Goal: Transaction & Acquisition: Book appointment/travel/reservation

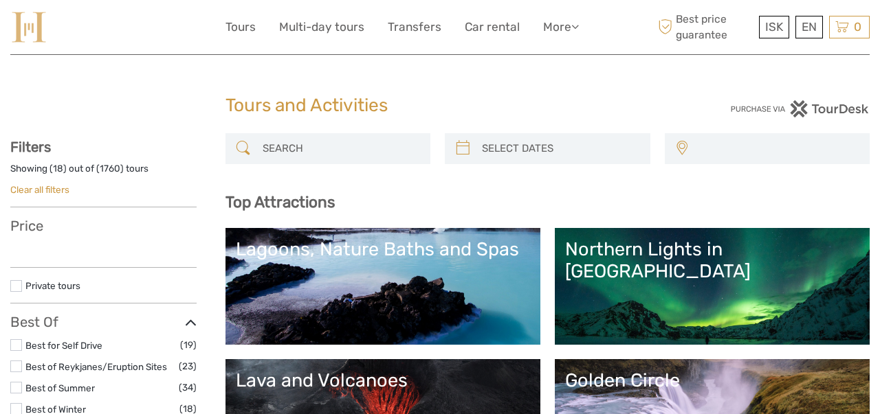
select select
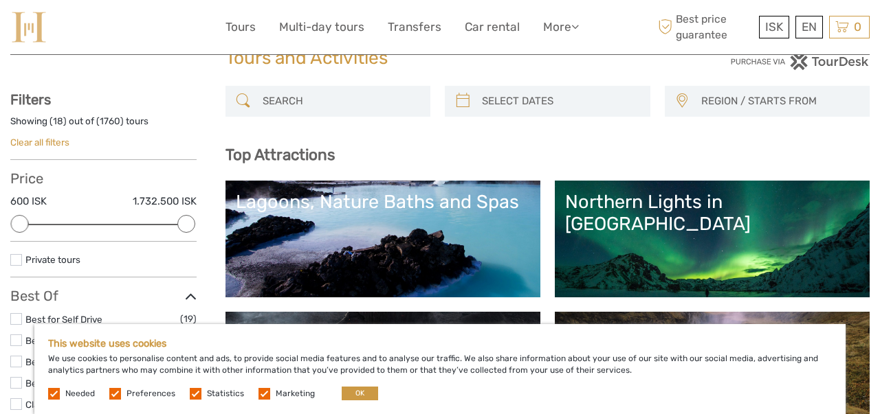
scroll to position [55, 0]
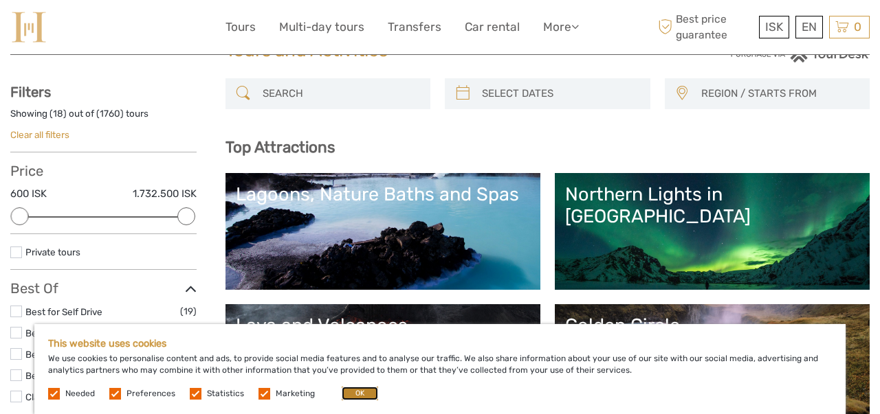
click at [354, 392] on button "OK" at bounding box center [360, 394] width 36 height 14
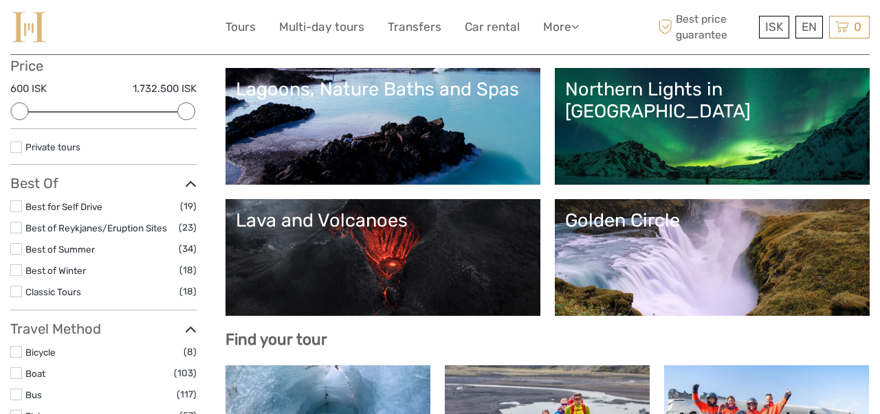
scroll to position [165, 0]
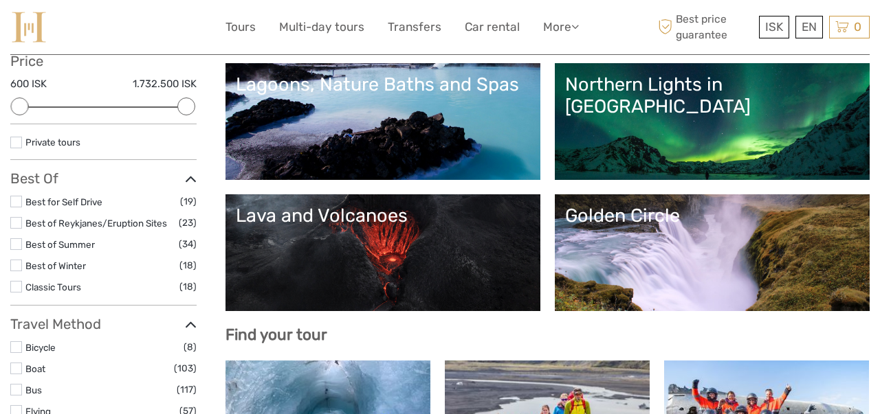
click at [400, 85] on div "Lagoons, Nature Baths and Spas" at bounding box center [383, 85] width 294 height 22
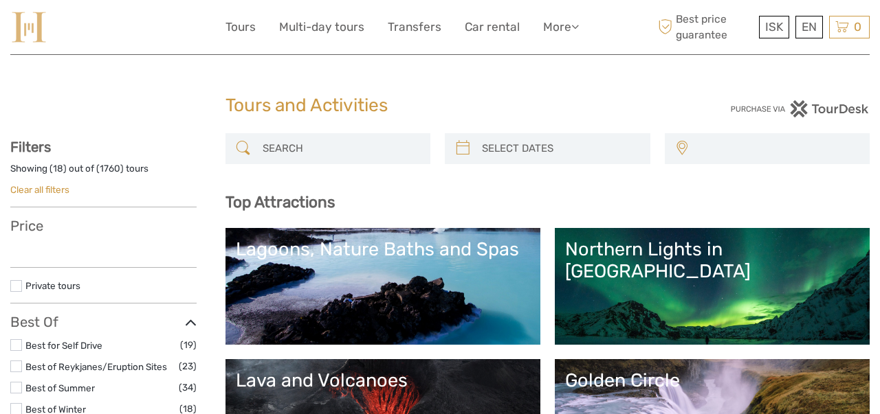
select select
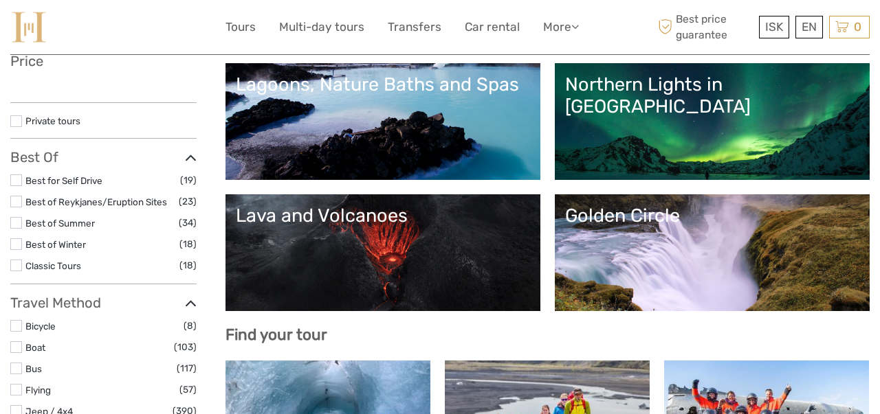
select select
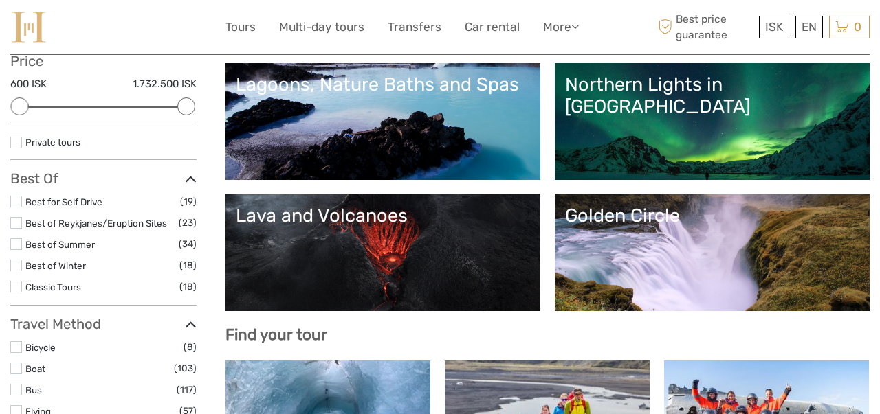
scroll to position [0, 0]
click at [565, 118] on div "Northern Lights in [GEOGRAPHIC_DATA]" at bounding box center [712, 96] width 294 height 45
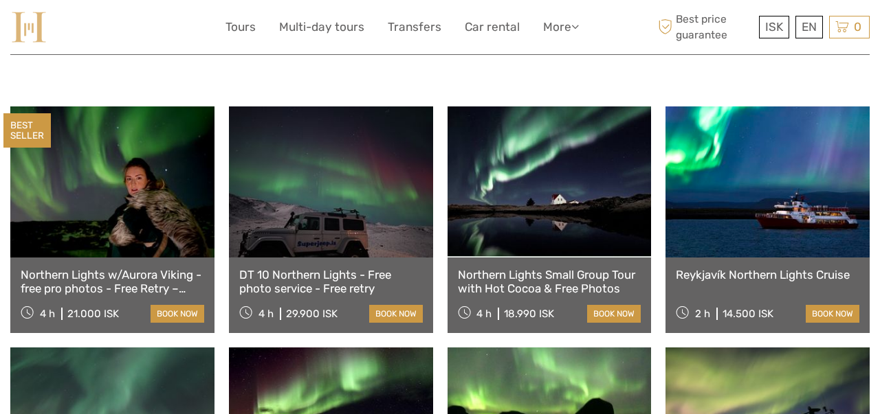
scroll to position [455, 0]
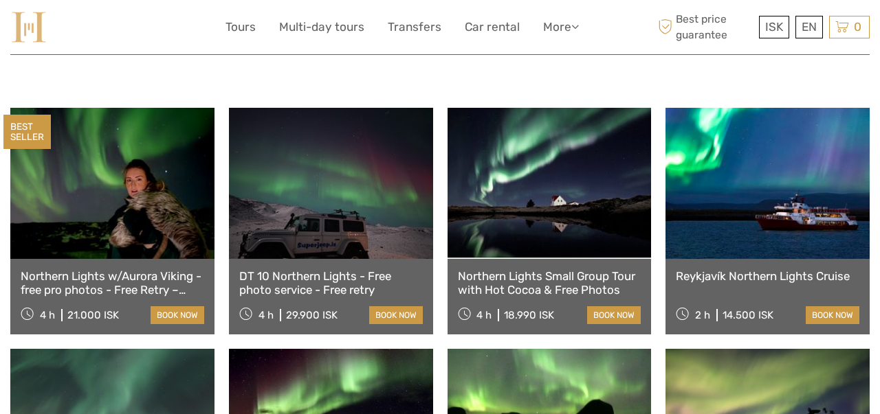
click at [561, 269] on link "Northern Lights Small Group Tour with Hot Cocoa & Free Photos" at bounding box center [549, 283] width 183 height 28
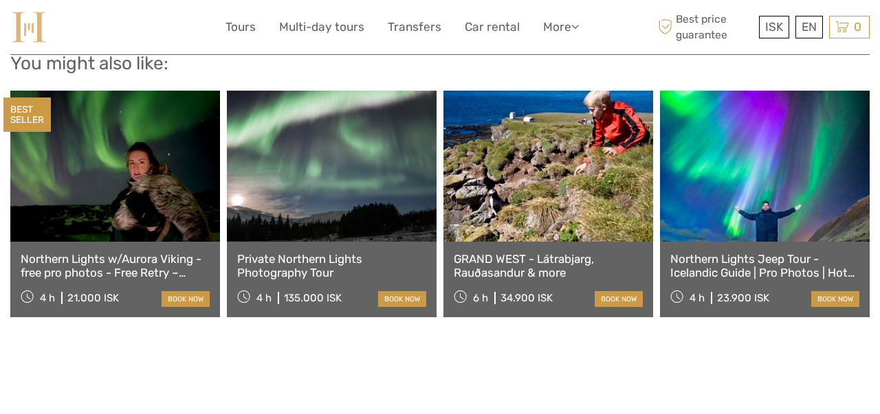
scroll to position [2377, 0]
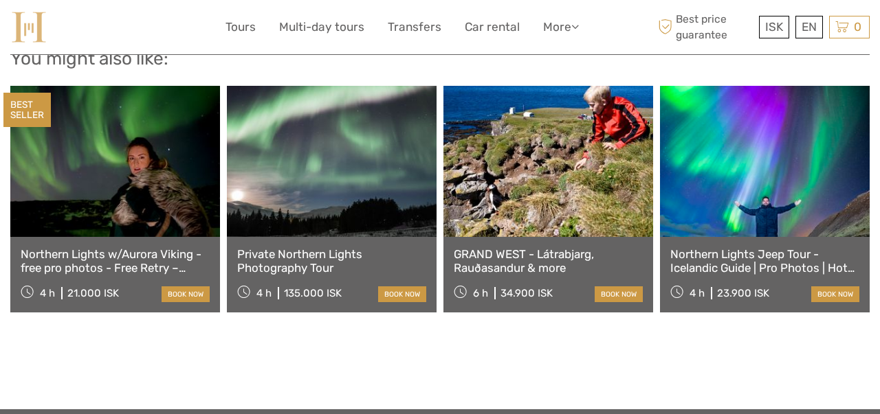
click at [740, 266] on link "Northern Lights Jeep Tour - Icelandic Guide | Pro Photos | Hot Chocolate | Stor…" at bounding box center [764, 261] width 189 height 28
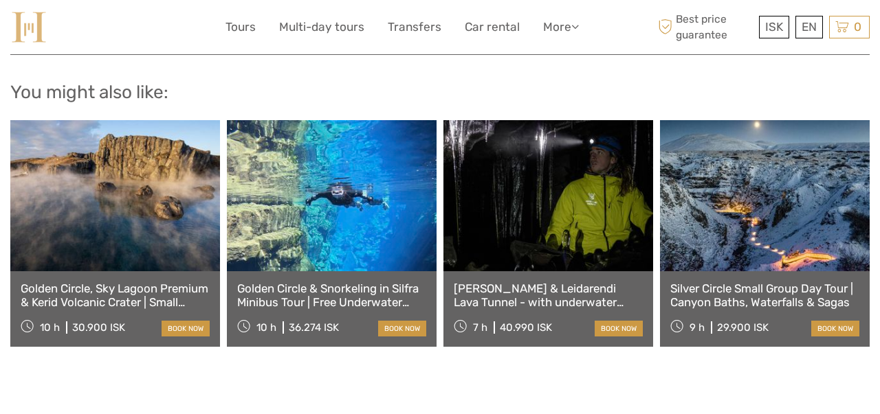
scroll to position [1504, 0]
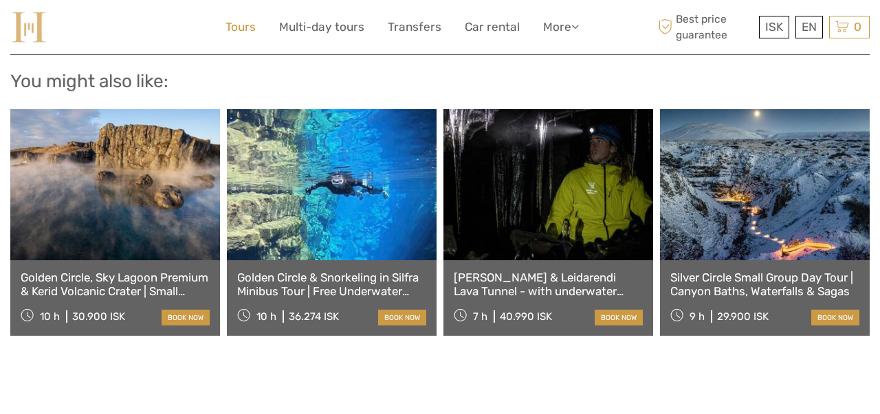
click at [241, 27] on link "Tours" at bounding box center [240, 27] width 30 height 20
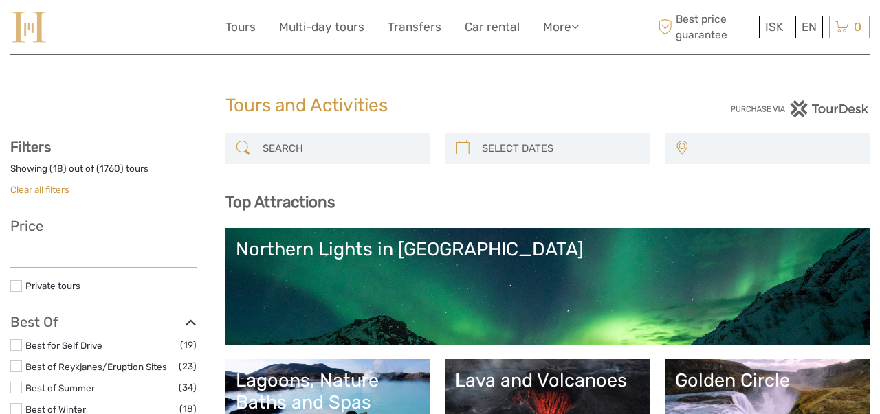
select select
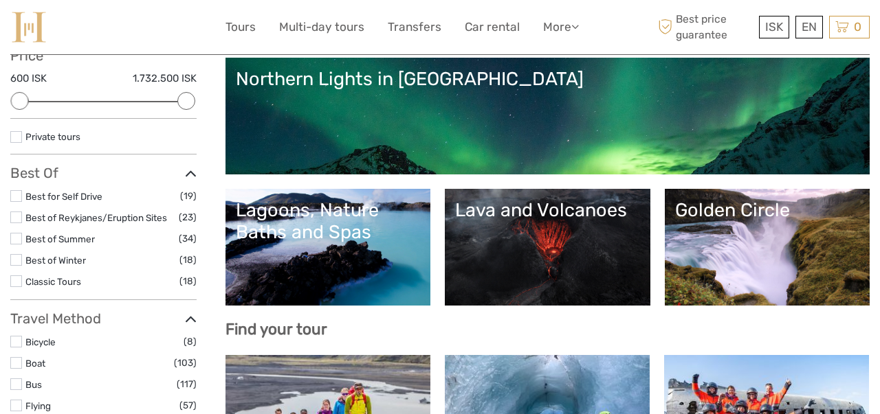
scroll to position [172, 0]
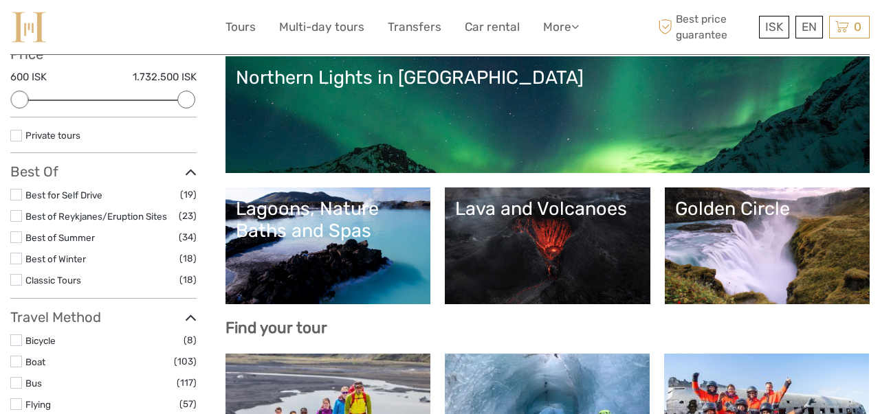
click at [535, 204] on div "Lava and Volcanoes" at bounding box center [547, 209] width 185 height 22
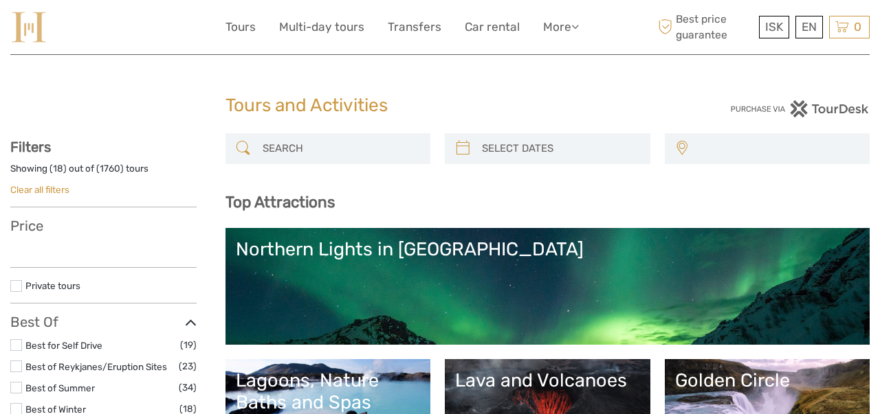
select select
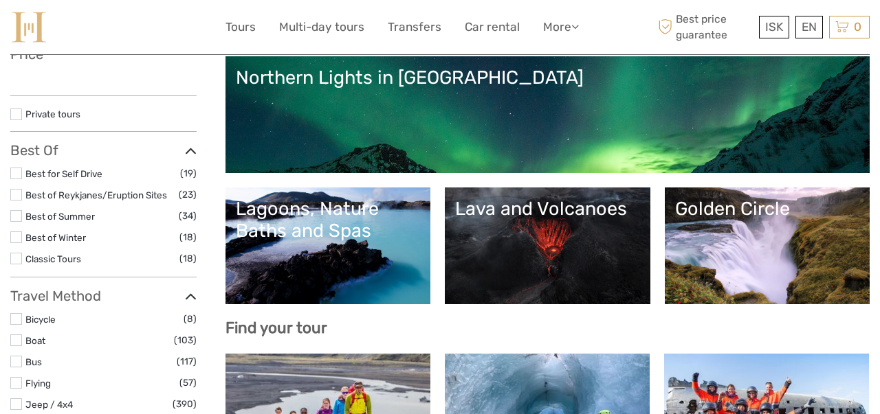
select select
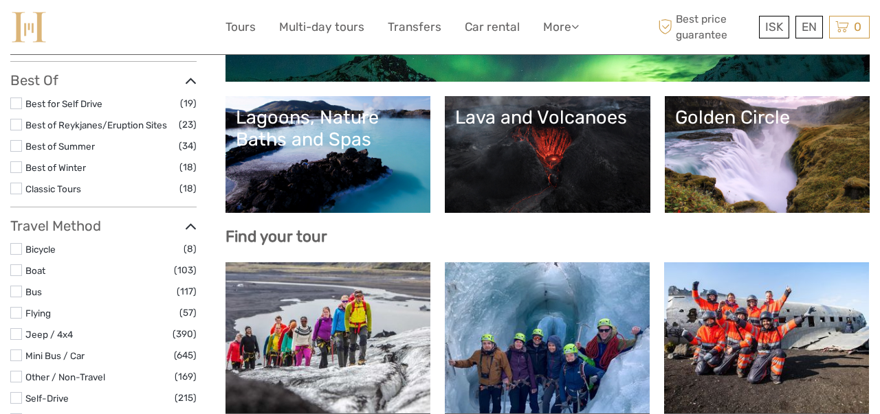
scroll to position [148, 0]
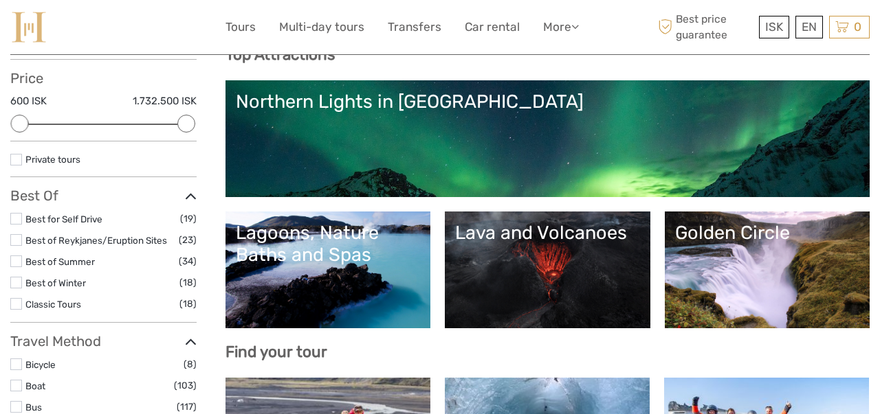
click at [765, 229] on div "Golden Circle" at bounding box center [767, 233] width 185 height 22
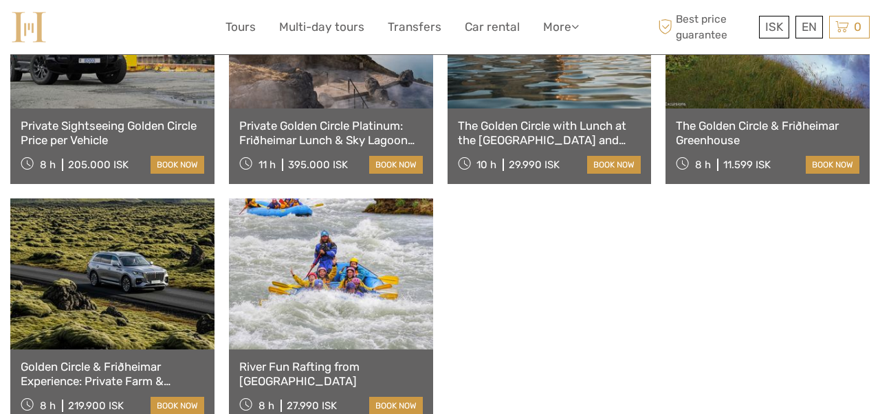
scroll to position [1333, 0]
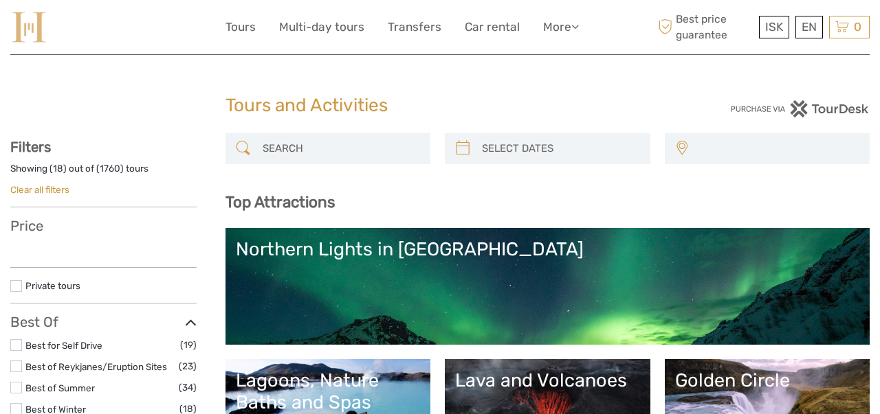
select select
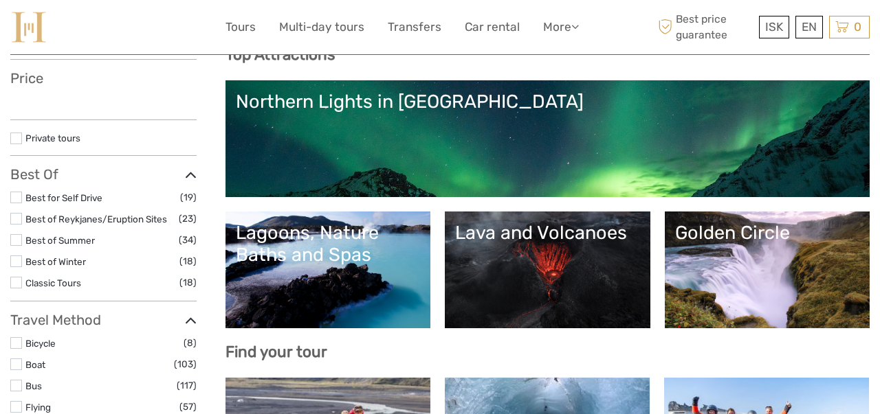
select select
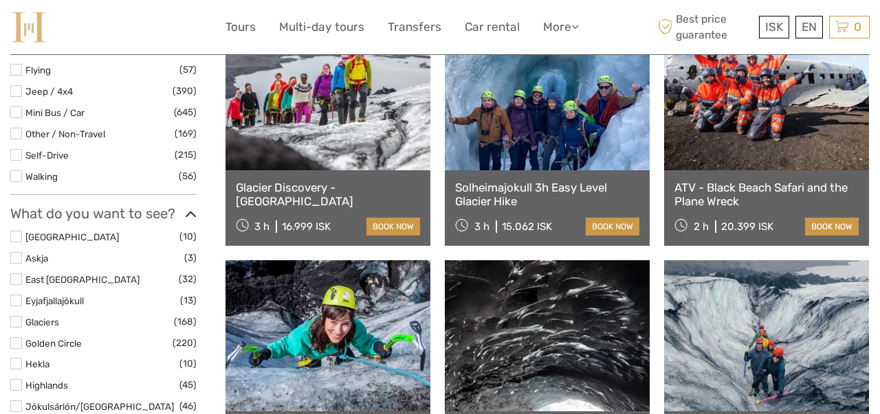
scroll to position [507, 0]
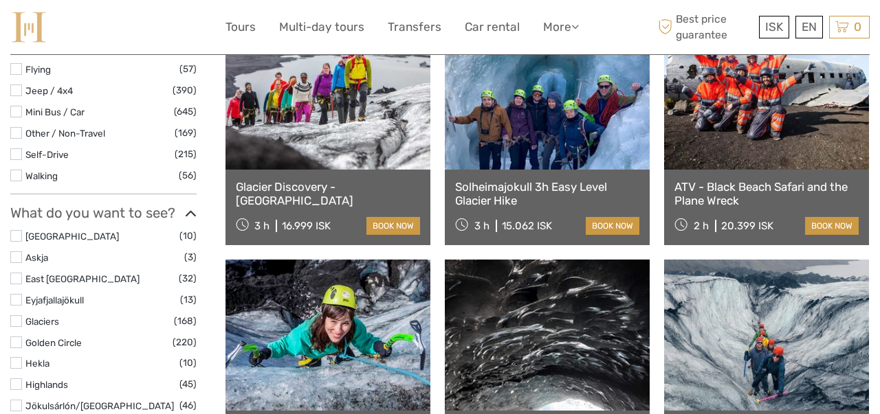
click at [544, 134] on link at bounding box center [547, 94] width 205 height 151
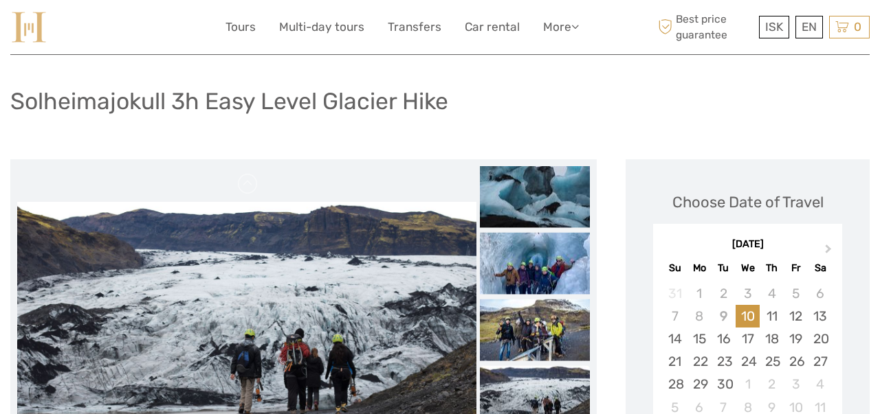
scroll to position [89, 0]
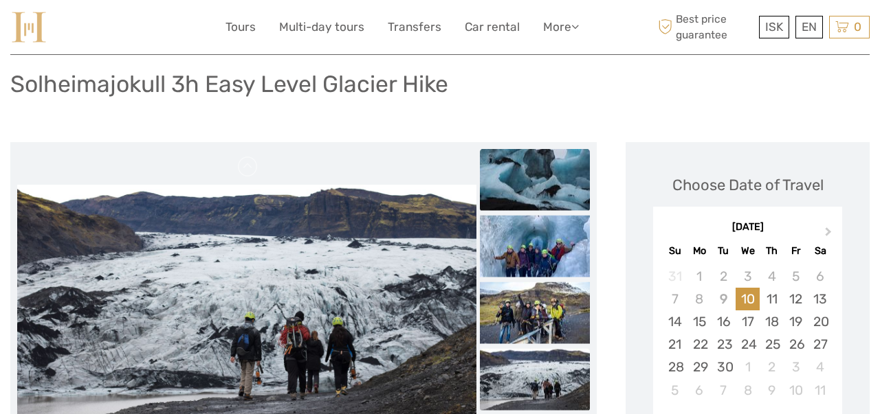
click at [554, 187] on img at bounding box center [535, 179] width 110 height 62
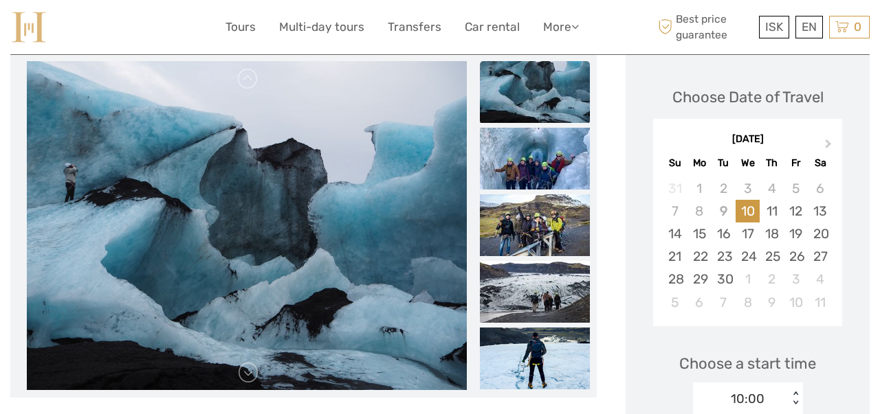
scroll to position [178, 0]
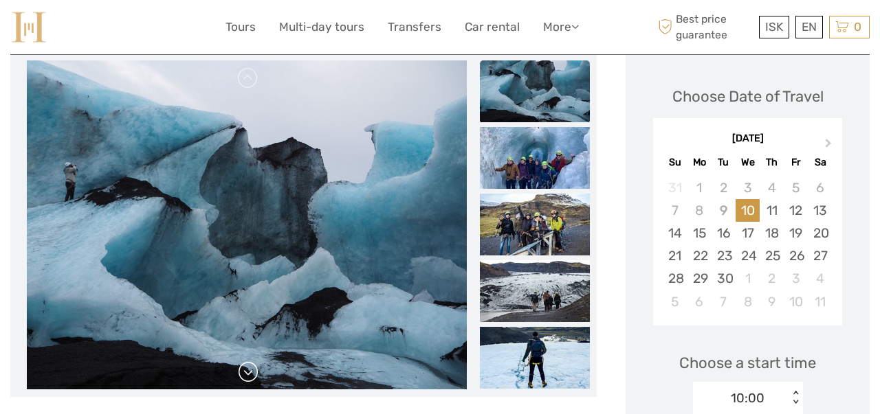
click at [245, 377] on link at bounding box center [248, 372] width 22 height 22
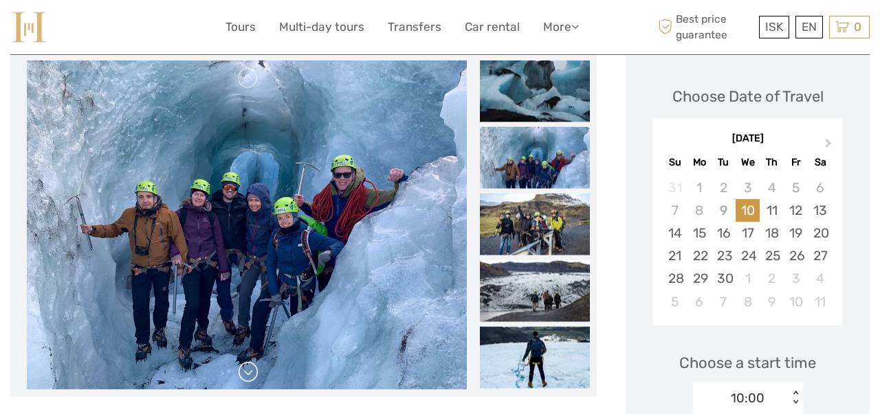
click at [246, 377] on link at bounding box center [248, 372] width 22 height 22
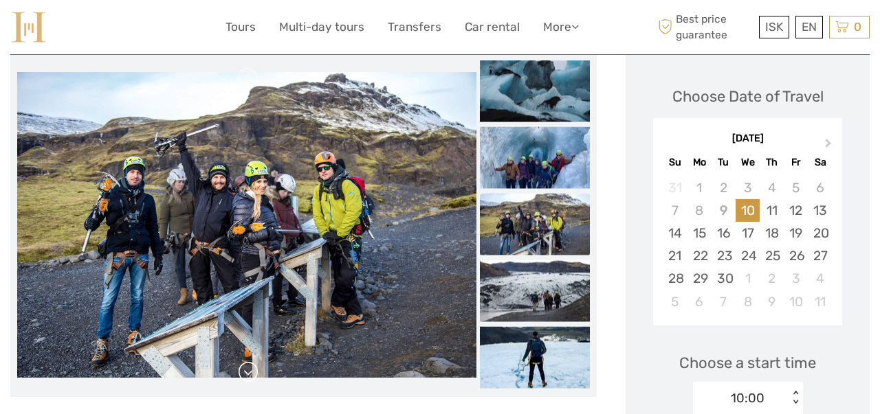
click at [246, 377] on link at bounding box center [248, 372] width 22 height 22
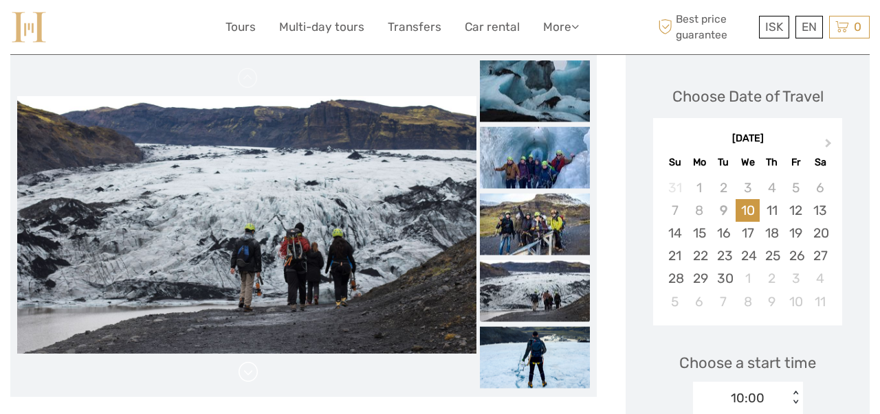
click at [246, 377] on link at bounding box center [248, 372] width 22 height 22
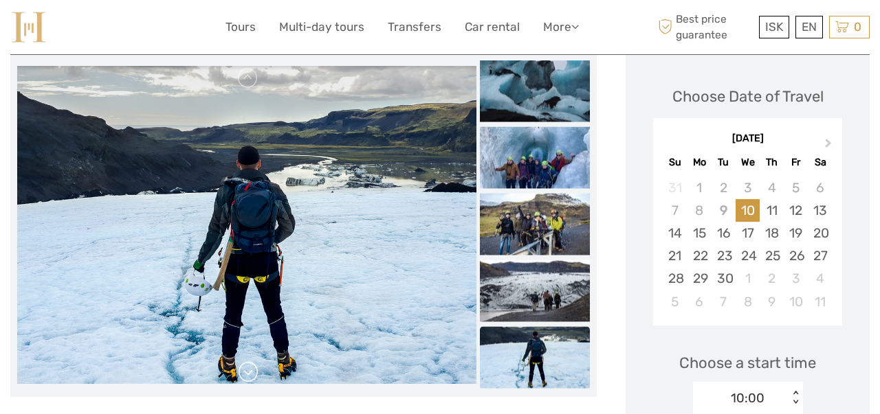
click at [246, 377] on link at bounding box center [248, 372] width 22 height 22
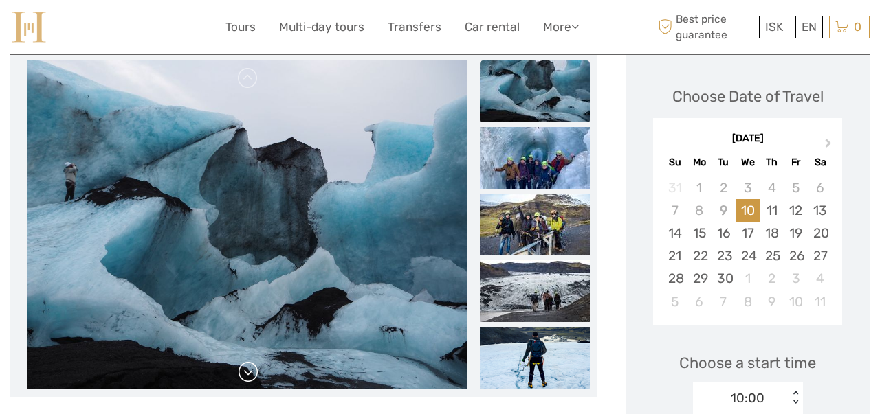
click at [246, 377] on link at bounding box center [248, 372] width 22 height 22
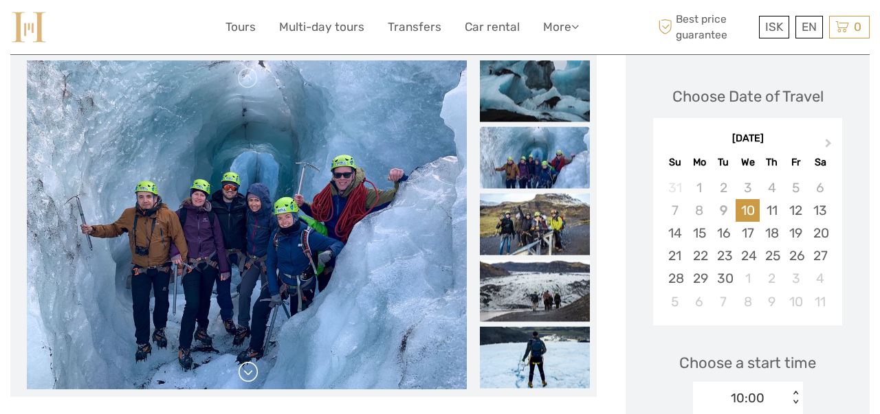
click at [246, 377] on link at bounding box center [248, 372] width 22 height 22
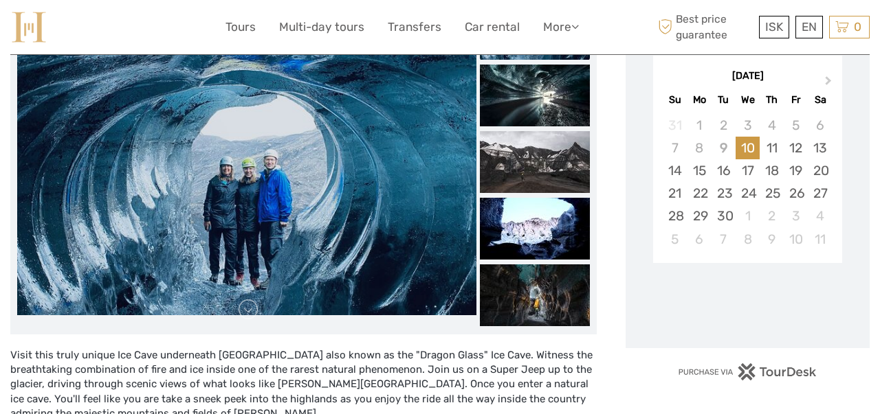
scroll to position [242, 0]
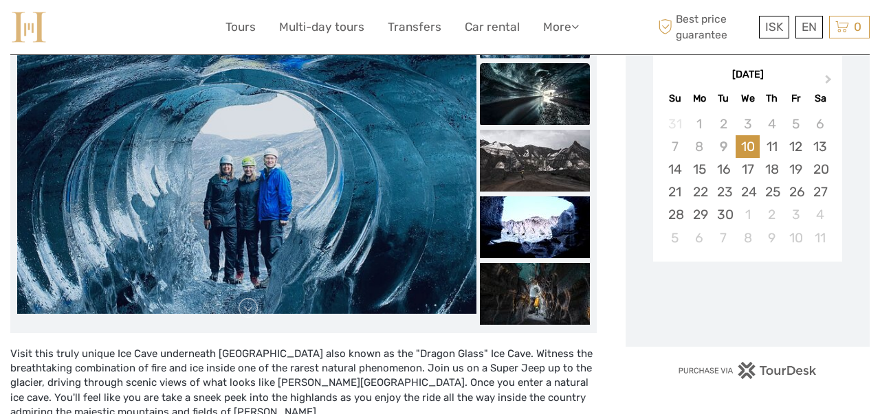
click at [547, 91] on img at bounding box center [535, 94] width 110 height 62
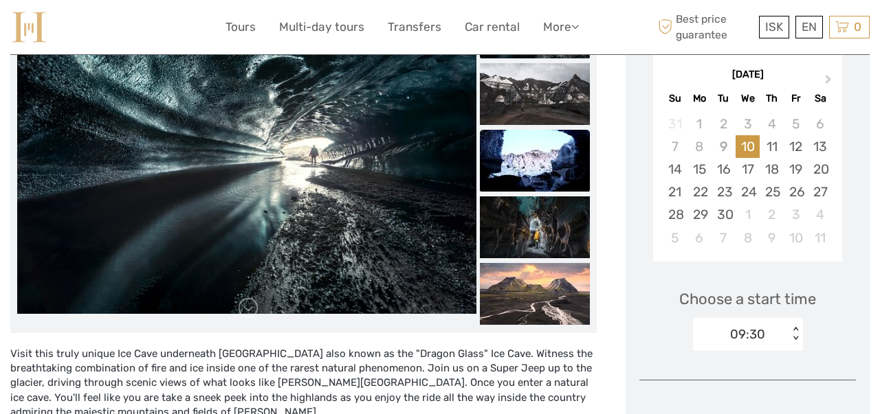
click at [539, 156] on img at bounding box center [535, 161] width 110 height 62
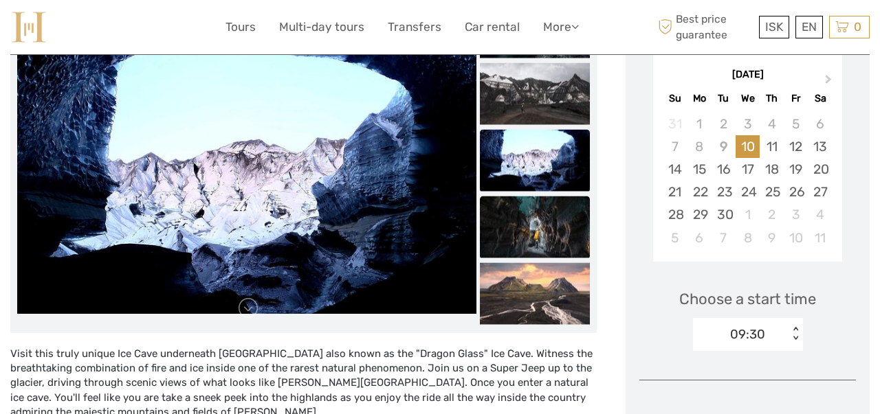
click at [542, 210] on img at bounding box center [535, 227] width 110 height 62
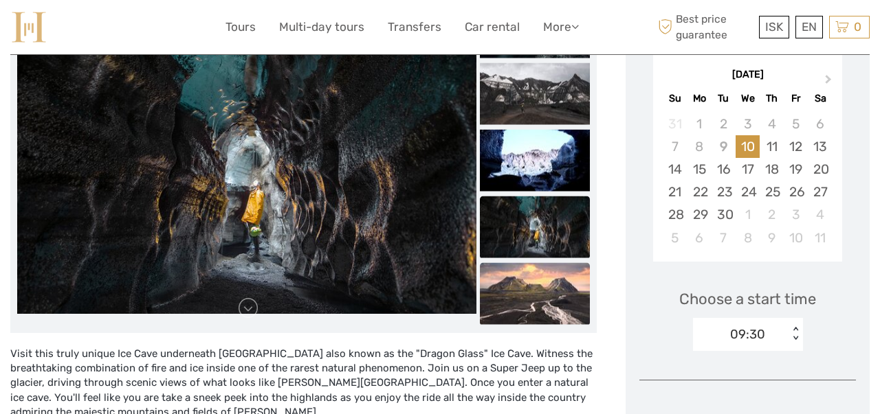
click at [536, 302] on img at bounding box center [535, 293] width 110 height 62
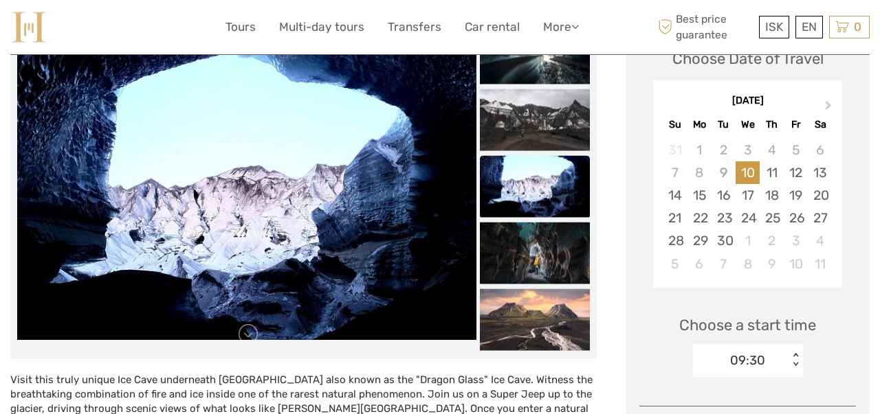
scroll to position [201, 0]
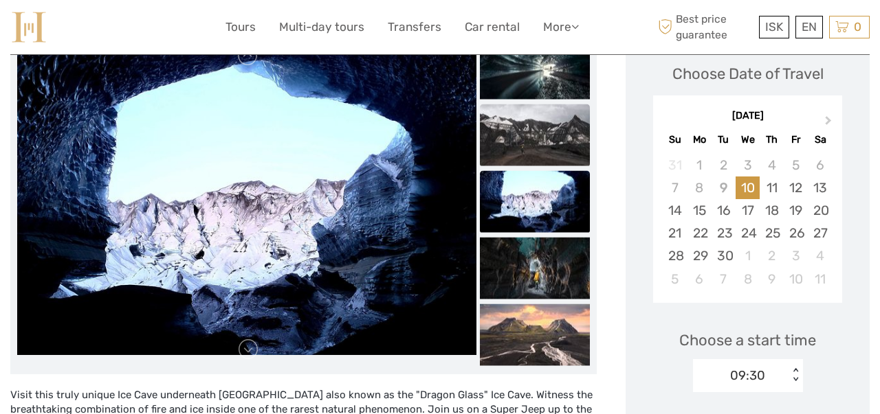
click at [555, 133] on img at bounding box center [535, 135] width 110 height 62
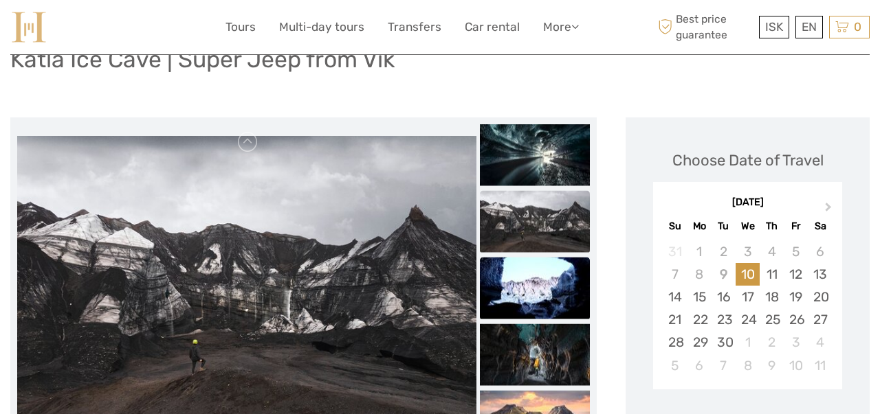
scroll to position [115, 0]
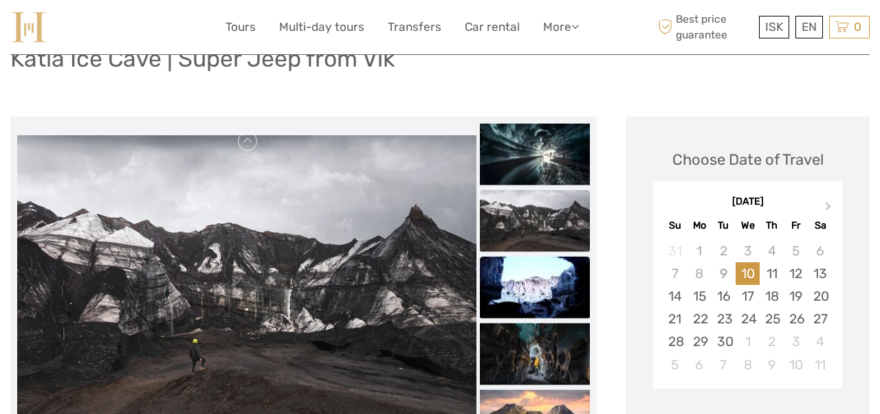
click at [541, 295] on img at bounding box center [535, 287] width 110 height 62
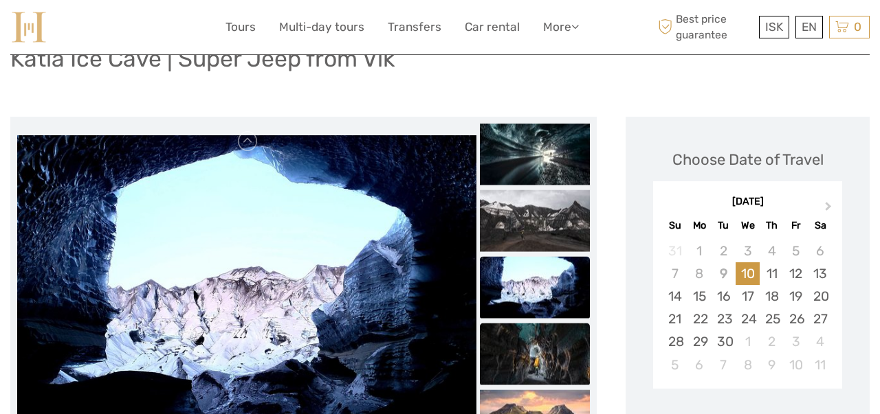
click at [541, 353] on img at bounding box center [535, 354] width 110 height 62
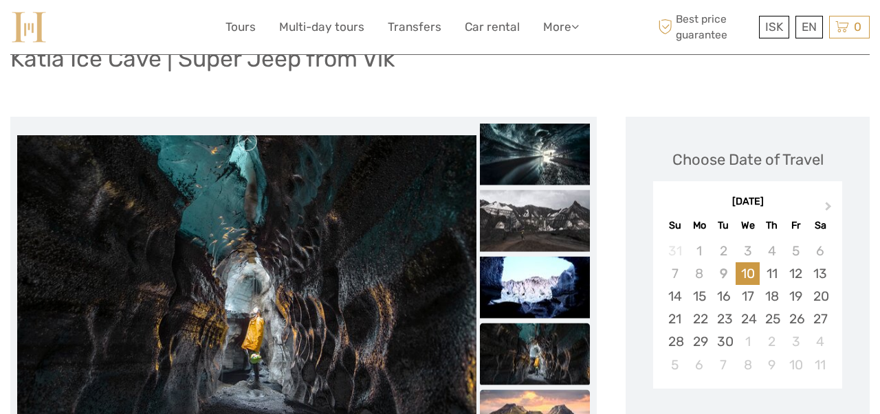
scroll to position [269, 0]
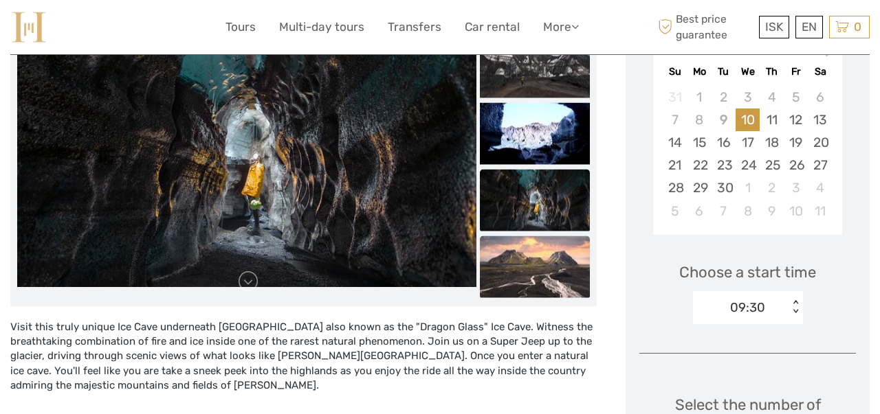
click at [541, 273] on img at bounding box center [535, 267] width 110 height 62
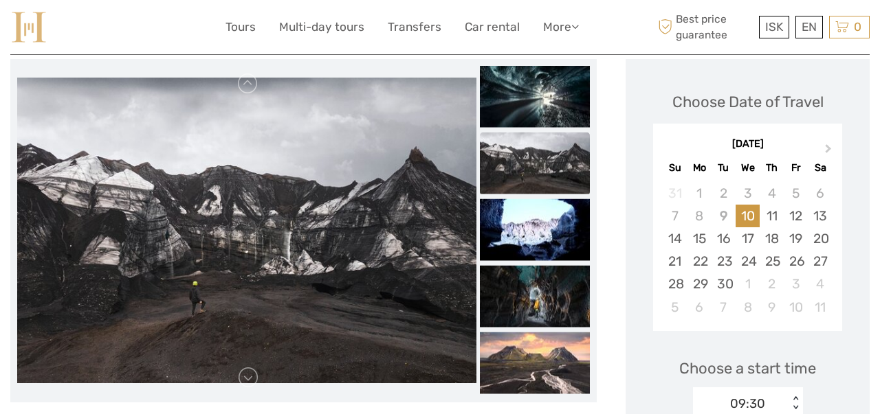
scroll to position [218, 0]
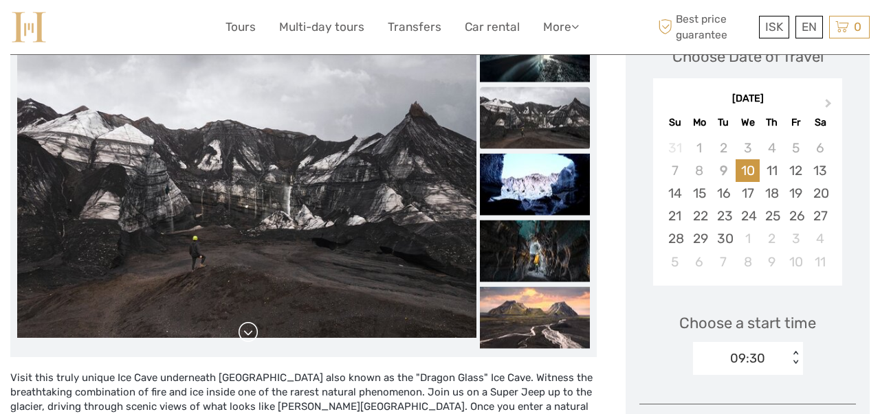
click at [251, 332] on link at bounding box center [248, 333] width 22 height 22
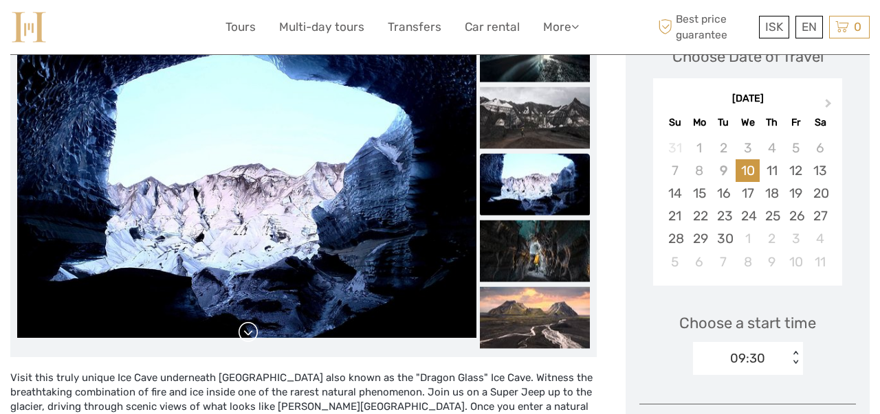
click at [251, 332] on link at bounding box center [248, 333] width 22 height 22
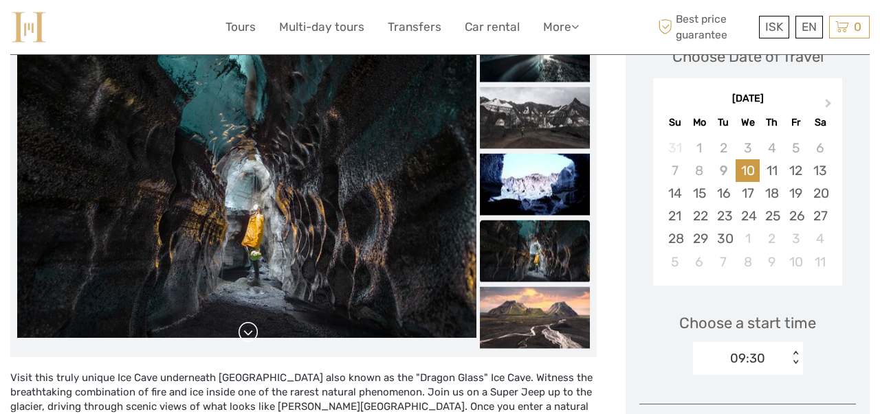
click at [251, 332] on link at bounding box center [248, 333] width 22 height 22
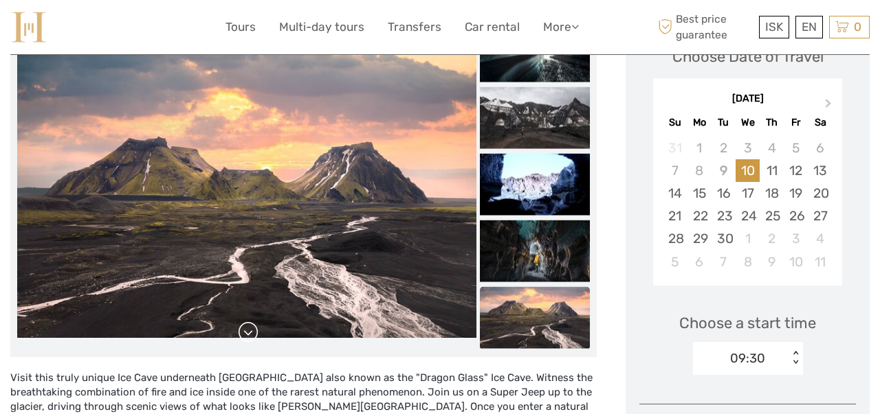
click at [251, 331] on link at bounding box center [248, 333] width 22 height 22
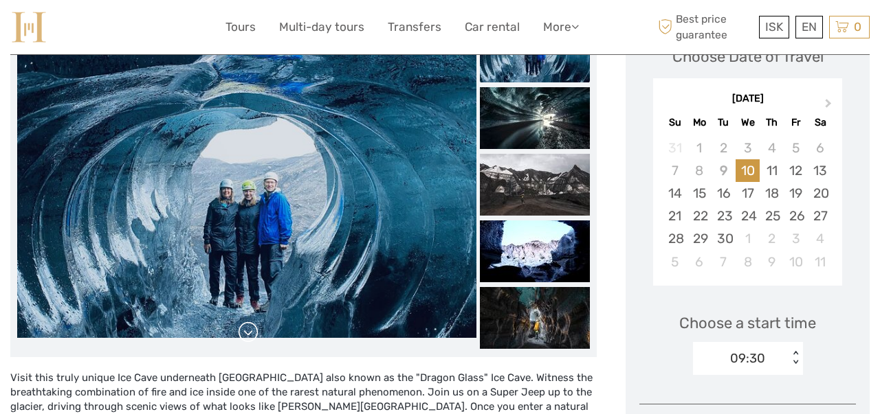
click at [251, 331] on link at bounding box center [248, 333] width 22 height 22
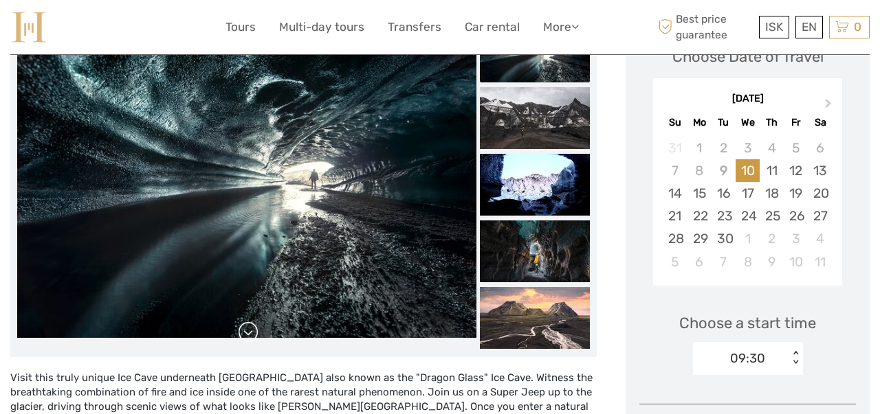
click at [251, 331] on link at bounding box center [248, 333] width 22 height 22
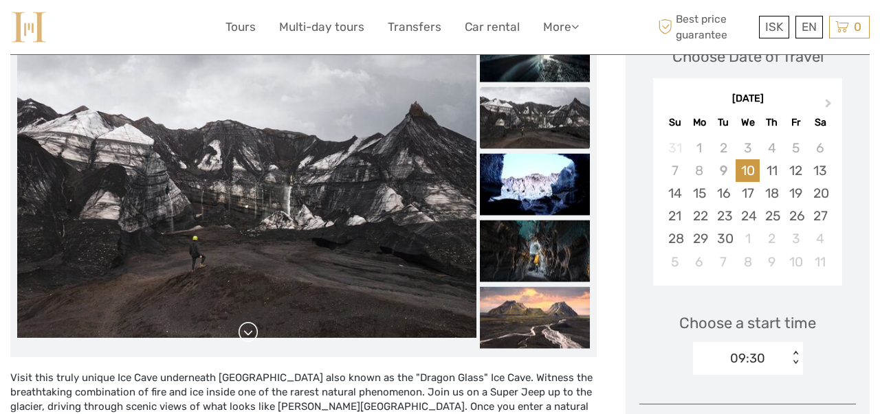
click at [251, 331] on link at bounding box center [248, 333] width 22 height 22
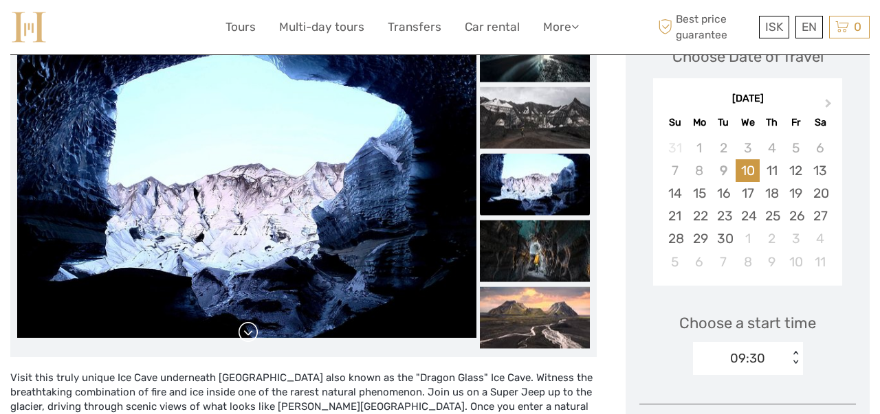
click at [251, 331] on link at bounding box center [248, 333] width 22 height 22
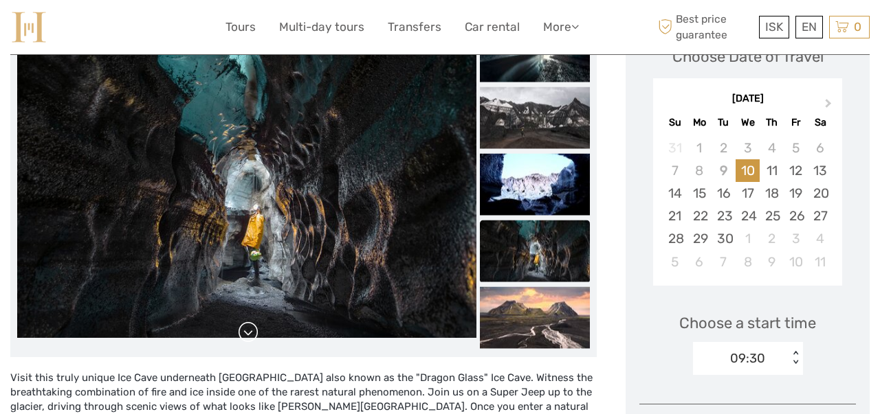
click at [251, 331] on link at bounding box center [248, 333] width 22 height 22
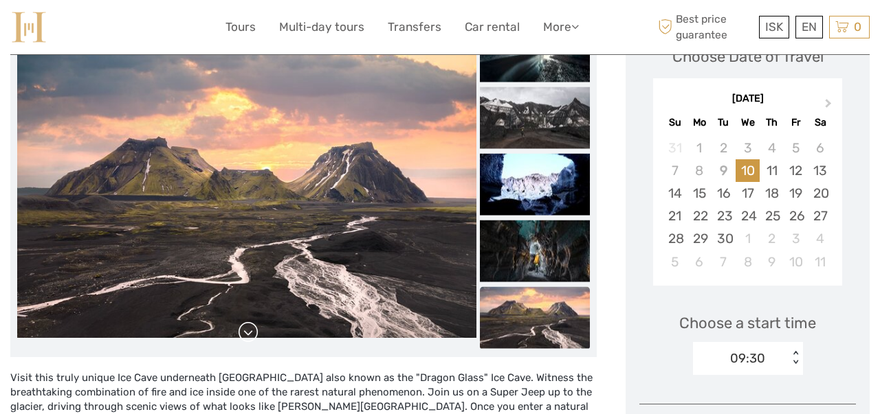
click at [251, 331] on link at bounding box center [248, 333] width 22 height 22
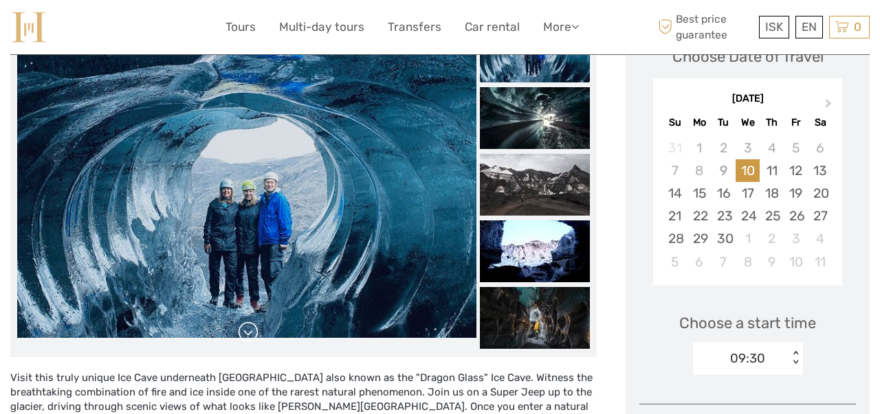
click at [251, 331] on link at bounding box center [248, 333] width 22 height 22
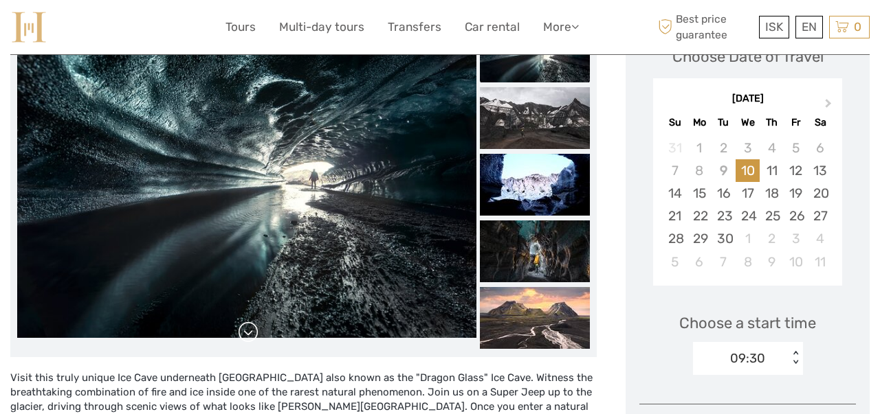
click at [251, 331] on link at bounding box center [248, 333] width 22 height 22
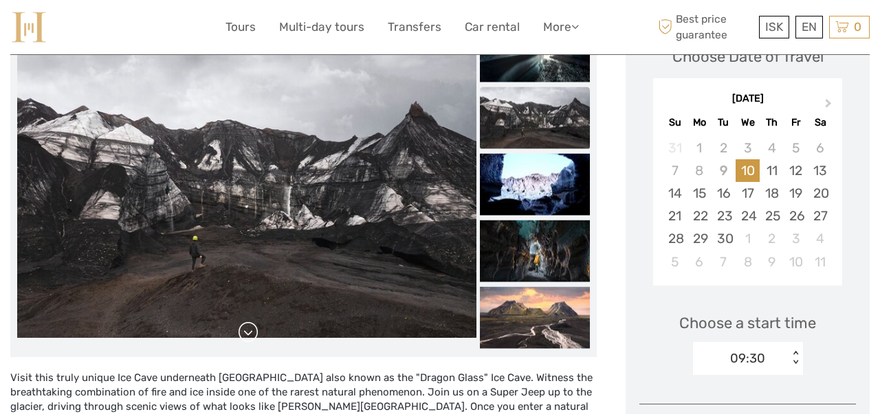
click at [251, 331] on link at bounding box center [248, 333] width 22 height 22
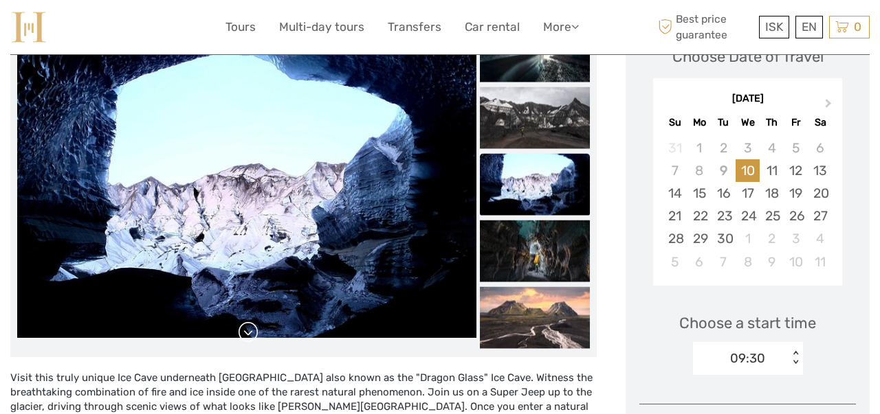
click at [251, 331] on link at bounding box center [248, 333] width 22 height 22
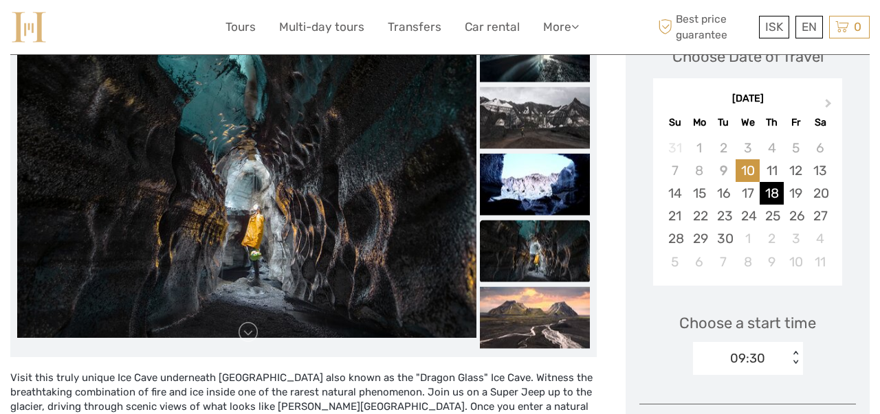
click at [772, 196] on div "18" at bounding box center [771, 193] width 24 height 23
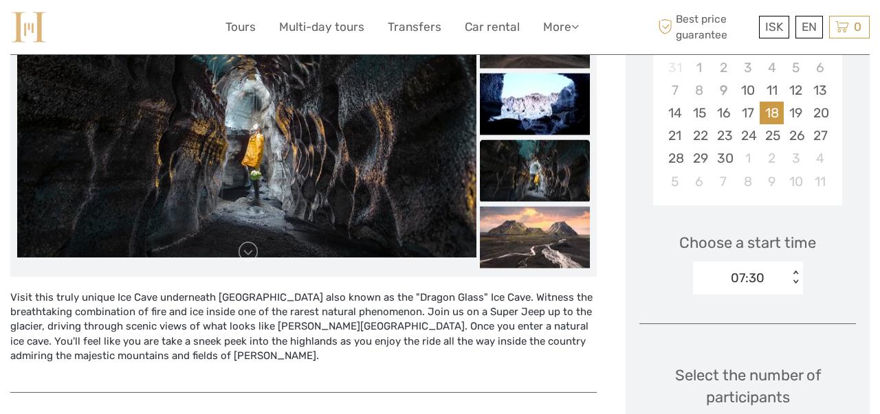
scroll to position [303, 0]
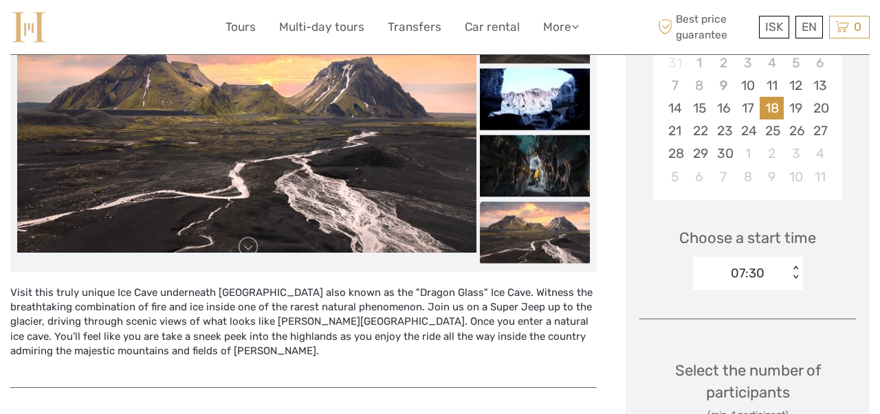
click at [794, 267] on div "< >" at bounding box center [795, 273] width 12 height 14
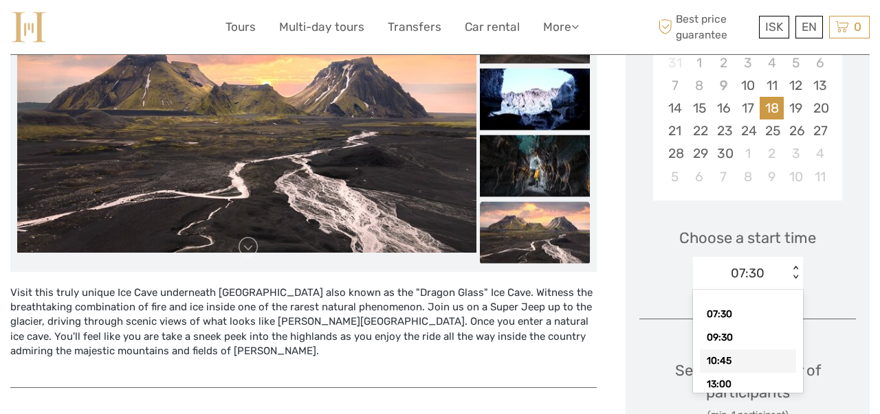
click at [730, 361] on div "10:45" at bounding box center [748, 361] width 96 height 23
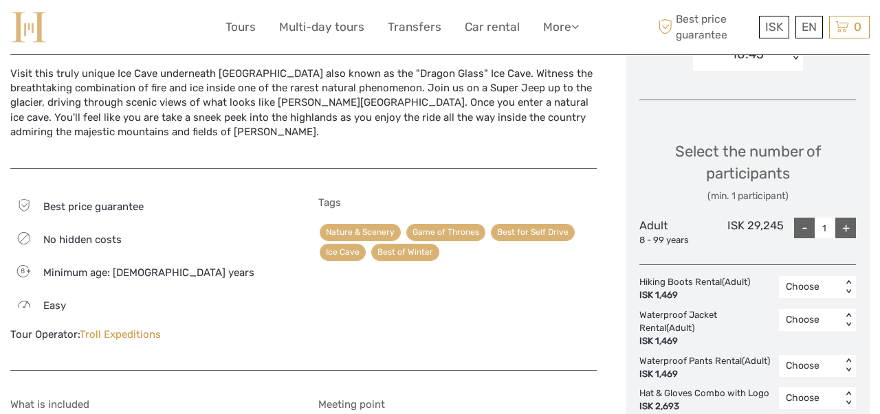
scroll to position [523, 0]
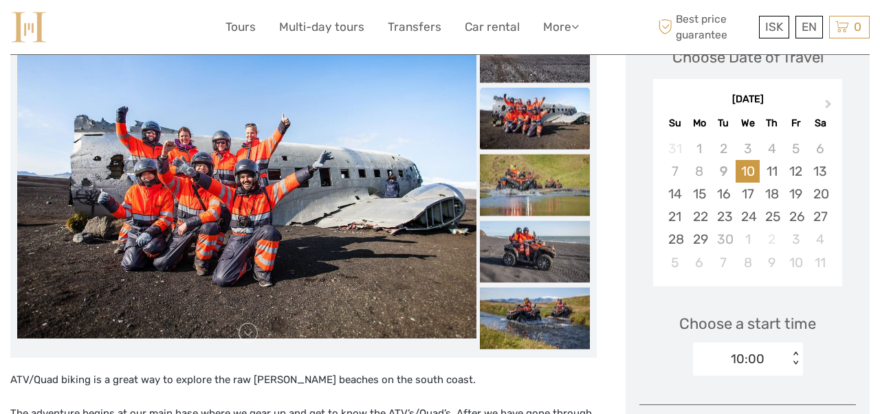
scroll to position [220, 0]
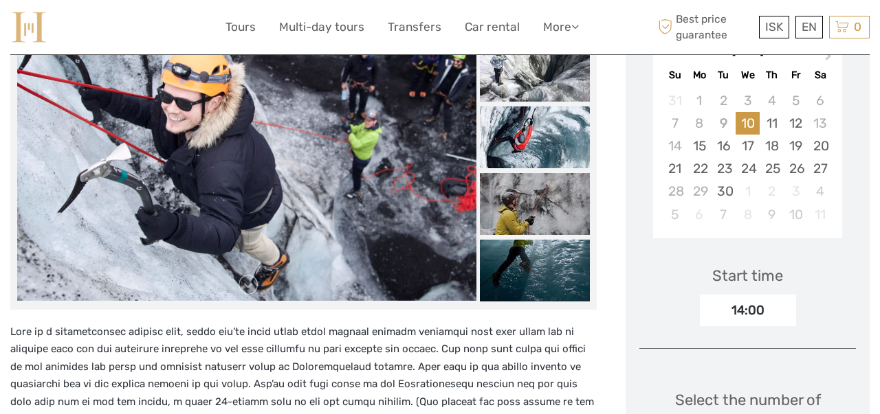
scroll to position [126, 0]
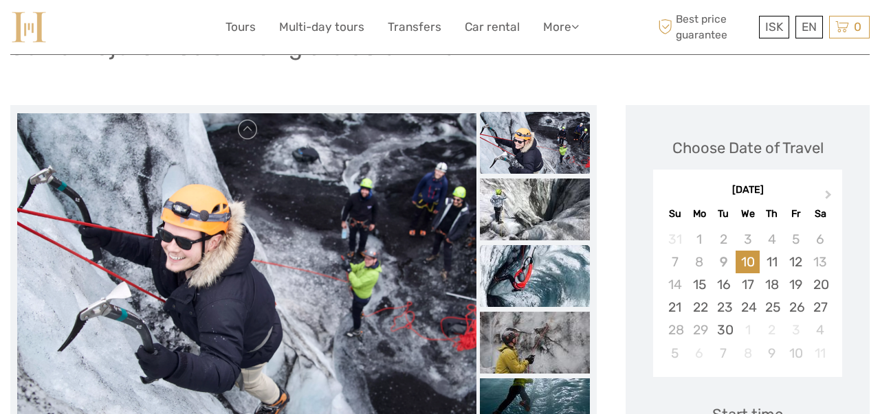
click at [565, 273] on img at bounding box center [535, 276] width 110 height 62
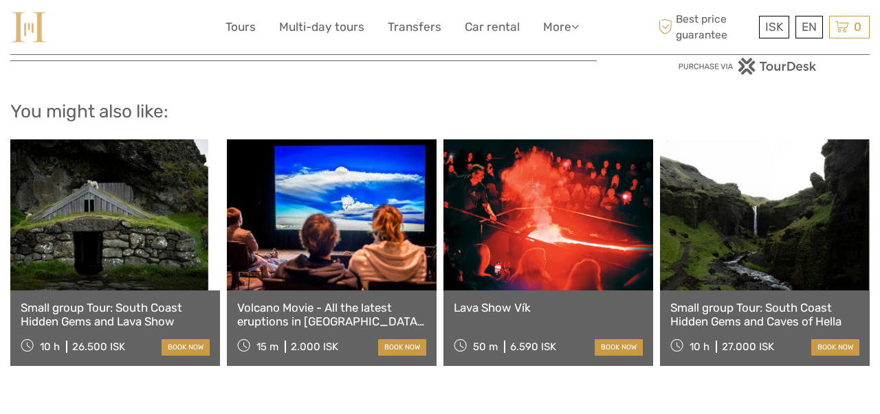
scroll to position [1241, 0]
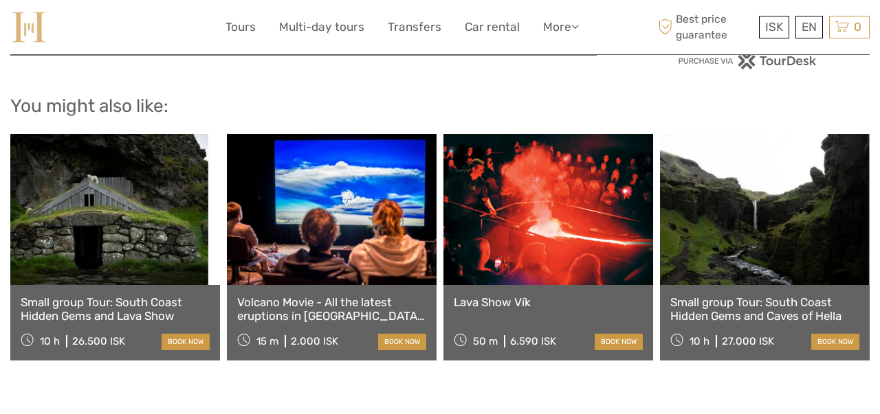
click at [546, 214] on link at bounding box center [548, 209] width 210 height 151
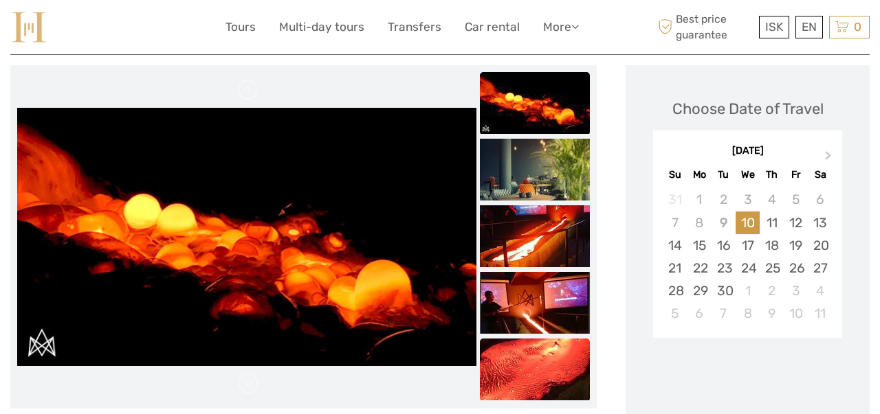
click at [527, 379] on img at bounding box center [535, 370] width 110 height 62
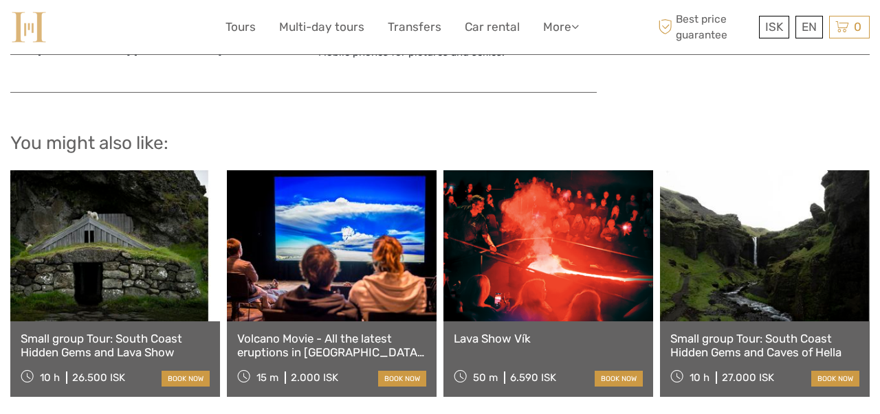
click at [138, 287] on link at bounding box center [115, 245] width 210 height 151
click at [137, 342] on link "Small group Tour: South Coast Hidden Gems and Lava Show" at bounding box center [115, 346] width 189 height 28
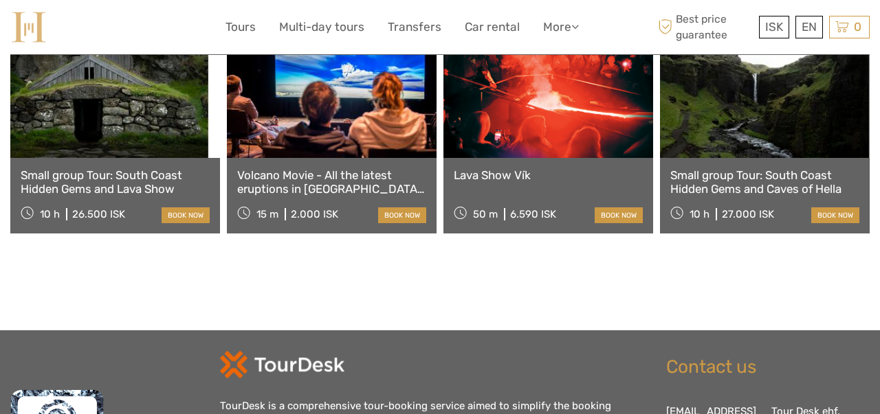
scroll to position [1367, 0]
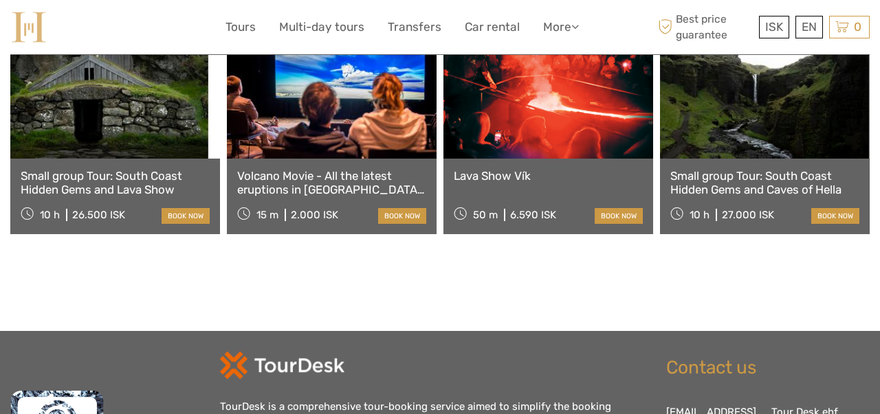
click at [84, 191] on link "Small group Tour: South Coast Hidden Gems and Lava Show" at bounding box center [115, 183] width 189 height 28
